Goal: Information Seeking & Learning: Check status

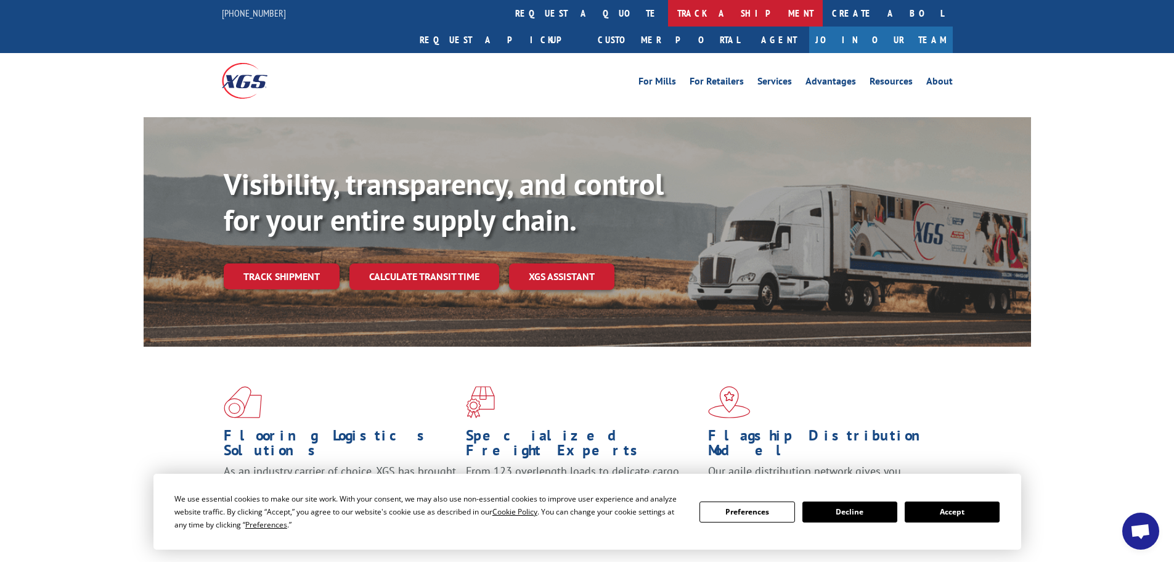
click at [668, 15] on link "track a shipment" at bounding box center [745, 13] width 155 height 27
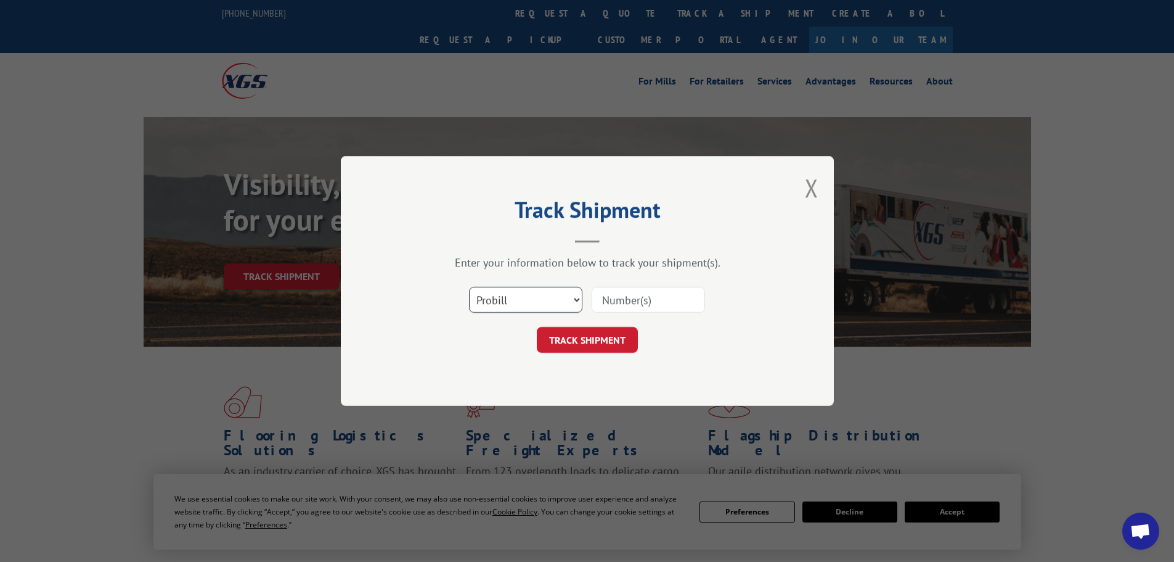
click at [522, 309] on select "Select category... Probill BOL PO" at bounding box center [525, 300] width 113 height 26
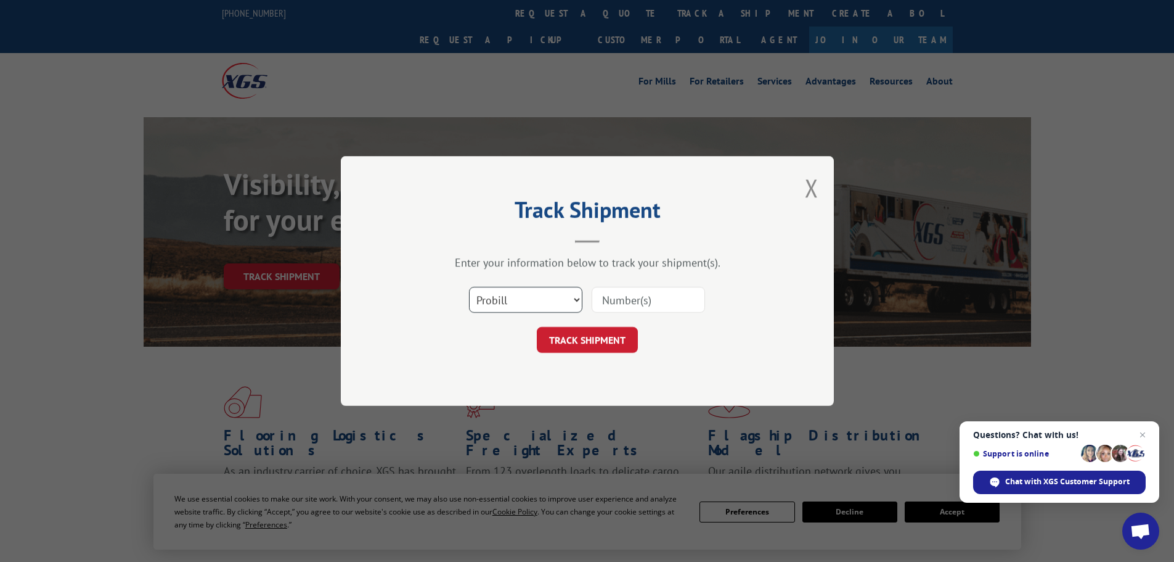
select select "bol"
click at [469, 287] on select "Select category... Probill BOL PO" at bounding box center [525, 300] width 113 height 26
paste input "5144341"
type input "5144341"
click at [614, 329] on button "TRACK SHIPMENT" at bounding box center [587, 340] width 101 height 26
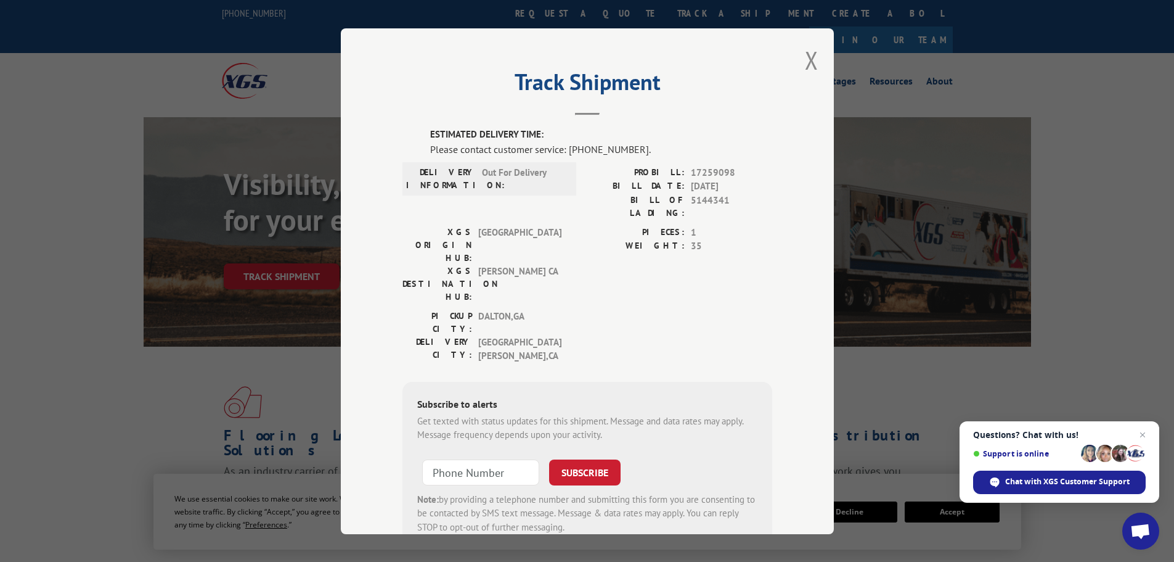
click at [738, 414] on div "Get texted with status updates for this shipment. Message and data rates may ap…" at bounding box center [587, 428] width 340 height 28
drag, startPoint x: 808, startPoint y: 47, endPoint x: 811, endPoint y: 57, distance: 11.1
click at [808, 47] on button "Close modal" at bounding box center [812, 60] width 14 height 33
